Goal: Task Accomplishment & Management: Complete application form

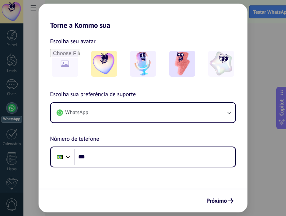
click at [28, 83] on div "Torne a Kommo sua Escolha seu avatar Escolha sua preferência de suporte WhatsAp…" at bounding box center [143, 108] width 286 height 216
click at [228, 200] on span "Próximo" at bounding box center [219, 200] width 27 height 5
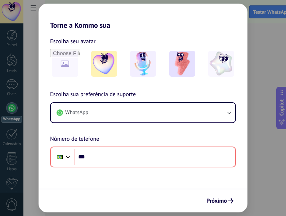
click at [33, 59] on div "Torne a Kommo sua Escolha seu avatar Escolha sua preferência de suporte WhatsAp…" at bounding box center [143, 108] width 286 height 216
click at [230, 58] on img at bounding box center [221, 64] width 26 height 26
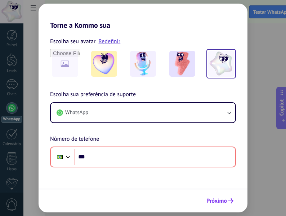
click at [214, 195] on form "Escolha seu avatar Redefinir Escolha sua preferência de suporte WhatsApp Número…" at bounding box center [142, 120] width 209 height 183
click at [214, 198] on button "Próximo" at bounding box center [219, 201] width 33 height 12
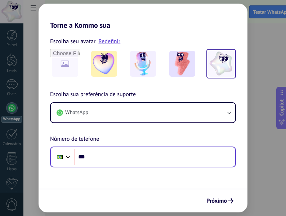
click at [196, 165] on div "Phone ***" at bounding box center [143, 156] width 186 height 21
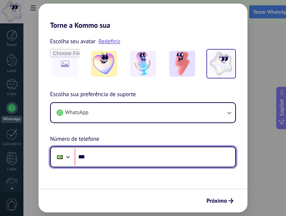
click at [195, 153] on input "***" at bounding box center [154, 157] width 160 height 17
type input "**********"
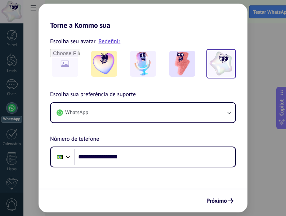
drag, startPoint x: 229, startPoint y: 204, endPoint x: 222, endPoint y: 203, distance: 6.8
click at [226, 204] on button "Próximo" at bounding box center [219, 201] width 33 height 12
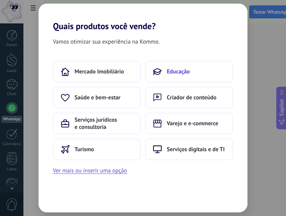
click at [185, 74] on span "Educação" at bounding box center [178, 71] width 23 height 7
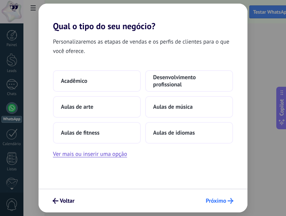
click at [214, 200] on span "Próximo" at bounding box center [215, 200] width 21 height 5
click at [66, 69] on div "Personalizaremos as etapas de vendas e os perfis de clientes para o que você of…" at bounding box center [142, 109] width 209 height 157
click at [85, 85] on button "Acadêmico" at bounding box center [97, 81] width 88 height 22
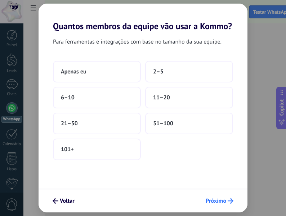
click at [213, 199] on span "Próximo" at bounding box center [215, 200] width 21 height 5
click at [62, 68] on button "Apenas eu" at bounding box center [97, 72] width 88 height 22
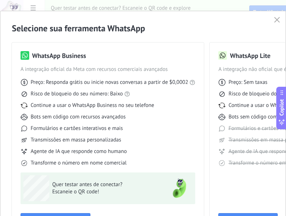
click at [274, 15] on div "Selecione sua ferramenta WhatsApp WhatsApp Business A integração oficial da Met…" at bounding box center [142, 128] width 285 height 235
click at [274, 19] on icon "button" at bounding box center [277, 20] width 6 height 6
